Goal: Complete application form

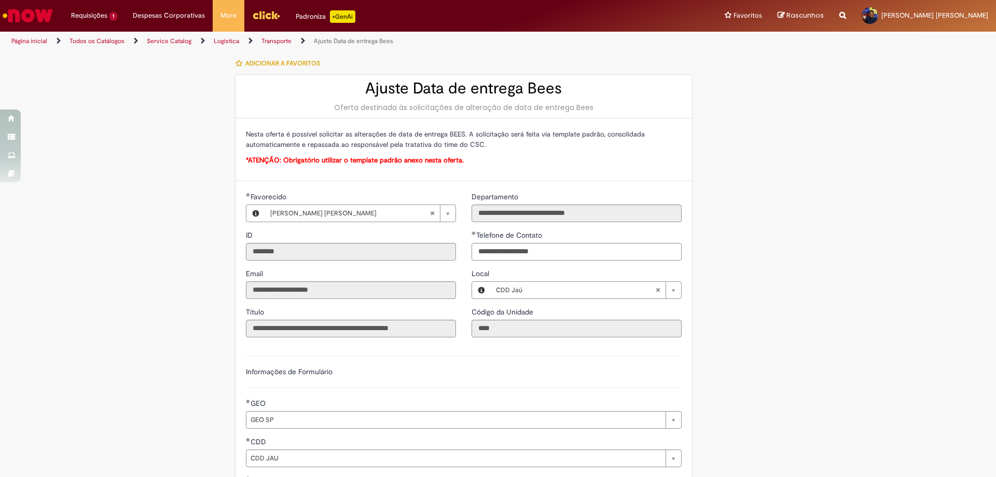
select select "******"
select select "*******"
select select "***"
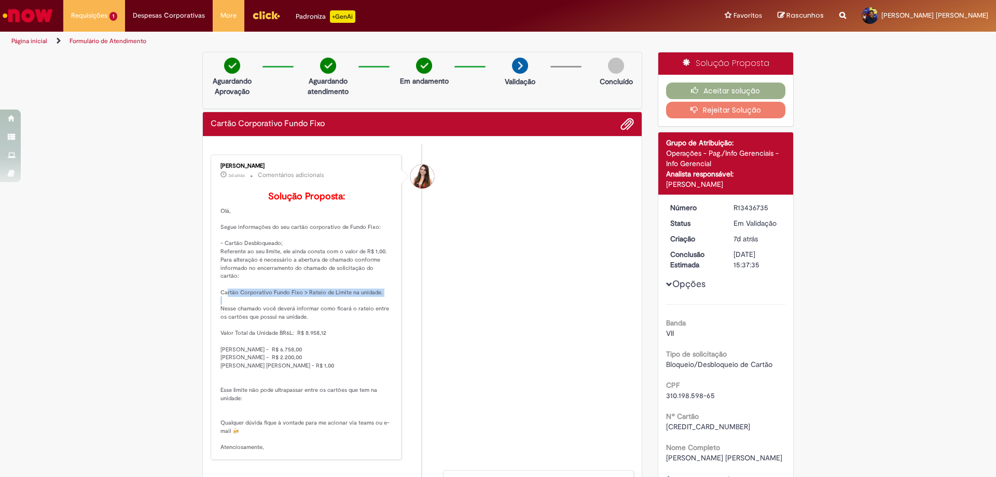
click at [325, 320] on p "Solução Proposta: [GEOGRAPHIC_DATA], Segue informações do seu cartão corporativ…" at bounding box center [306, 321] width 173 height 260
